Goal: Transaction & Acquisition: Purchase product/service

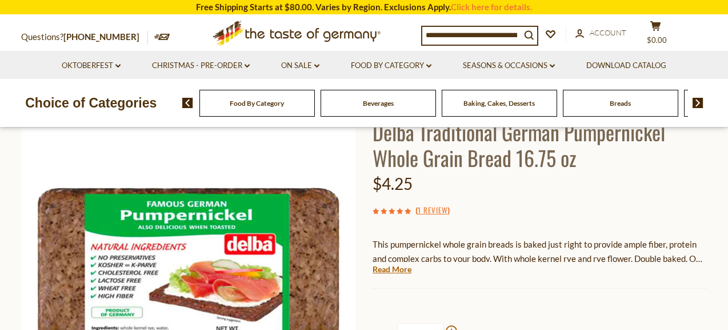
scroll to position [103, 0]
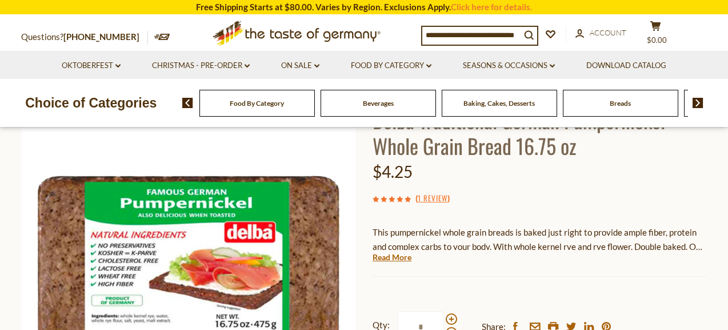
click at [457, 33] on input at bounding box center [471, 35] width 98 height 16
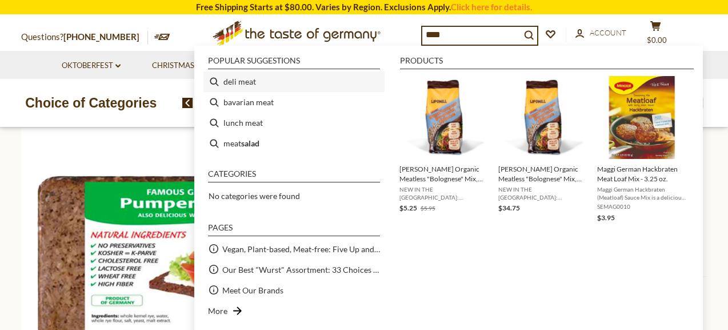
click at [266, 86] on li "deli meat" at bounding box center [293, 81] width 181 height 21
type input "*********"
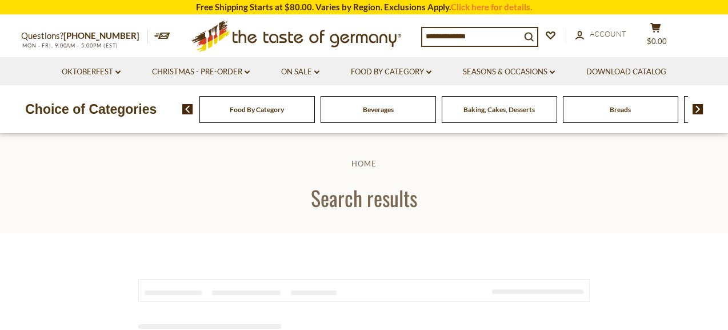
type input "*********"
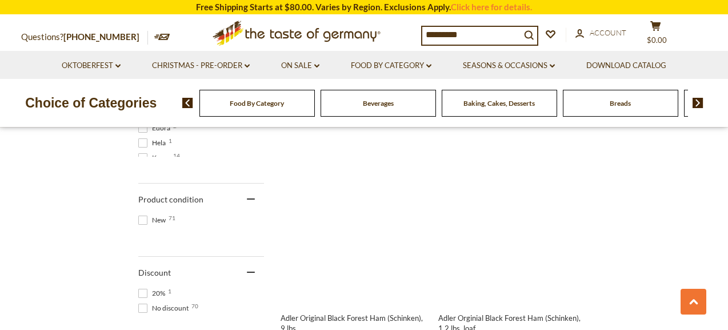
scroll to position [702, 0]
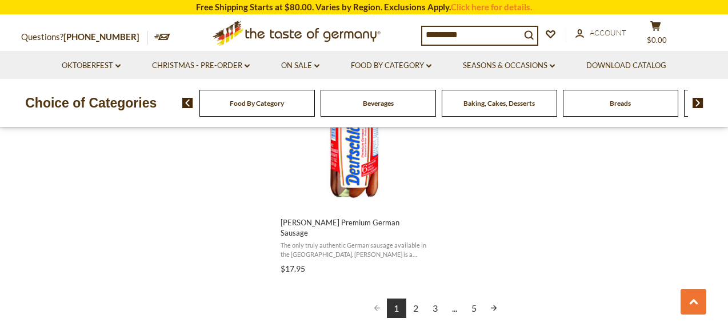
click at [411, 298] on link "2" at bounding box center [415, 307] width 19 height 19
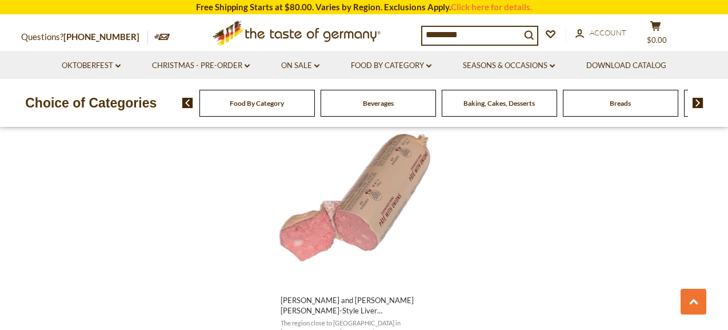
scroll to position [1824, 0]
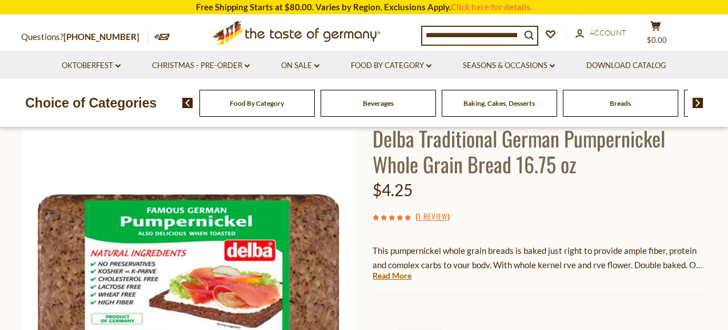
scroll to position [87, 0]
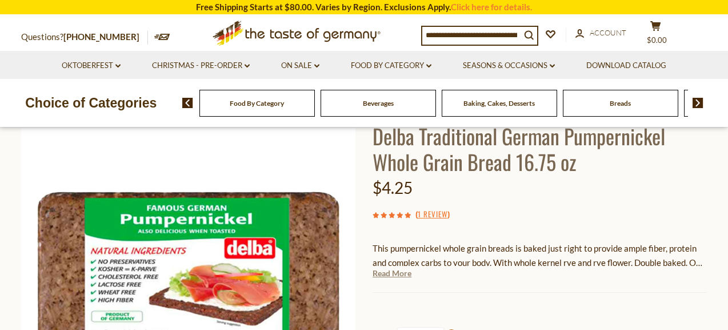
click at [394, 277] on link "Read More" at bounding box center [392, 272] width 39 height 11
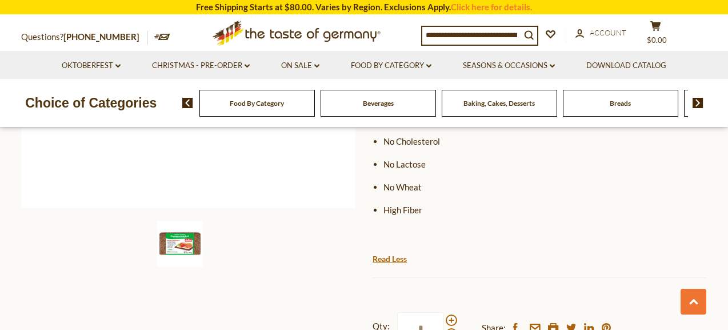
scroll to position [339, 0]
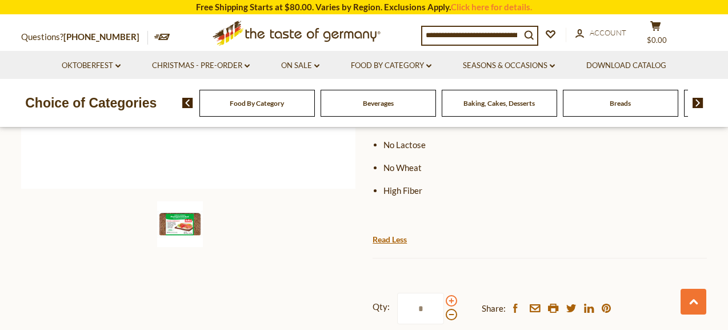
click at [449, 295] on span at bounding box center [451, 300] width 11 height 11
click at [444, 293] on input "*" at bounding box center [420, 308] width 47 height 31
click at [450, 309] on span at bounding box center [451, 314] width 11 height 11
click at [444, 294] on input "*" at bounding box center [420, 308] width 47 height 31
type input "*"
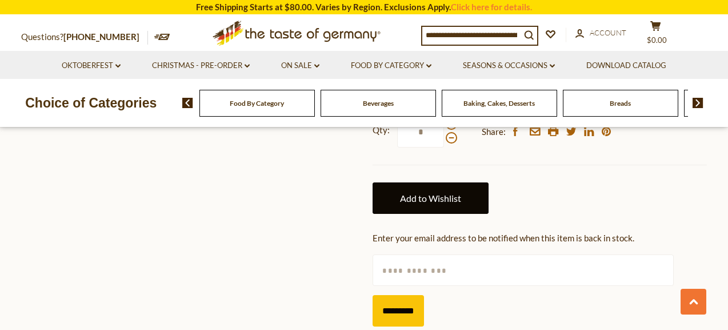
scroll to position [527, 0]
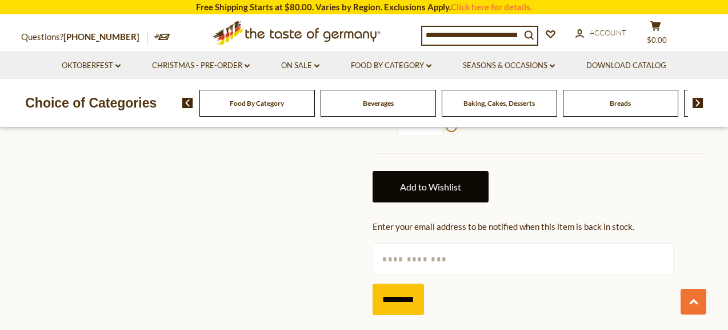
click at [462, 171] on link "Add to Wishlist" at bounding box center [431, 186] width 116 height 31
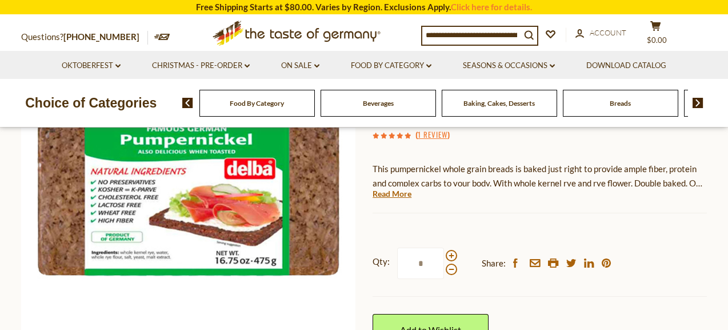
scroll to position [167, 0]
